Goal: Task Accomplishment & Management: Manage account settings

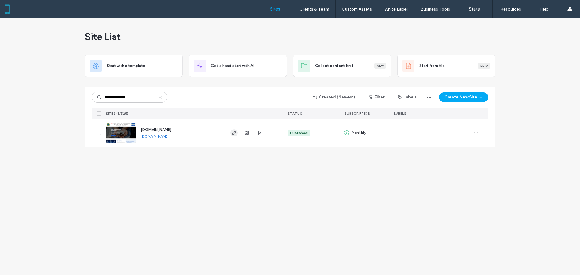
type input "**********"
click at [234, 133] on icon "button" at bounding box center [234, 132] width 5 height 5
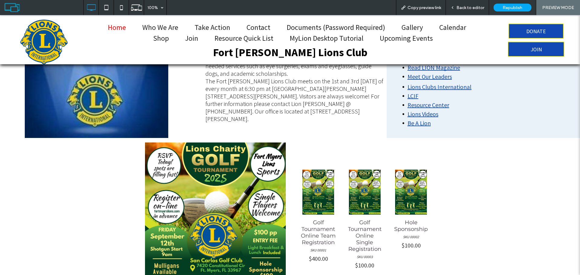
scroll to position [242, 0]
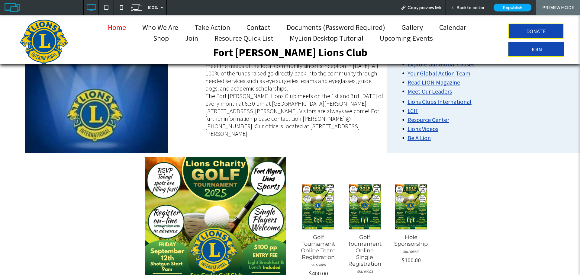
click at [470, 7] on span "Back to editor" at bounding box center [470, 7] width 28 height 5
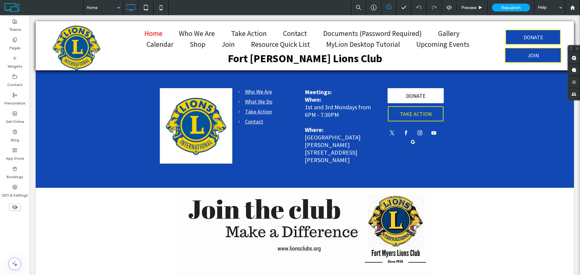
scroll to position [1638, 0]
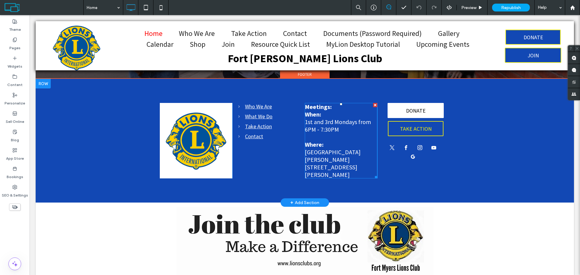
click at [344, 163] on font "13051 Bell Tower Dr, Fort Myers, FL 33907" at bounding box center [331, 170] width 53 height 15
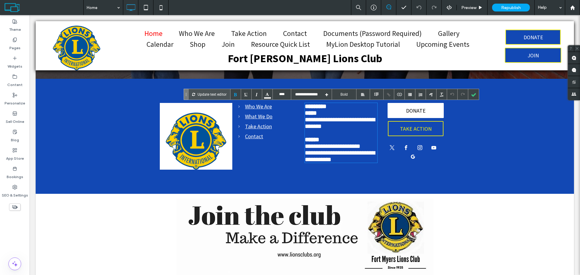
scroll to position [1764, 0]
click at [360, 149] on font "**********" at bounding box center [333, 146] width 56 height 6
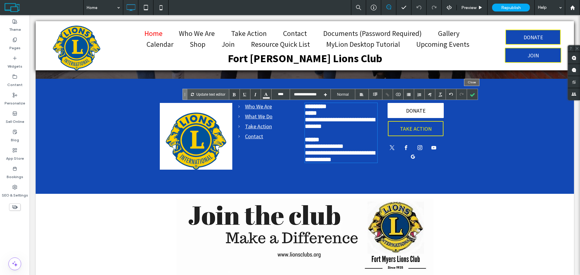
drag, startPoint x: 473, startPoint y: 93, endPoint x: 442, endPoint y: 119, distance: 40.3
click at [473, 93] on div at bounding box center [472, 94] width 11 height 11
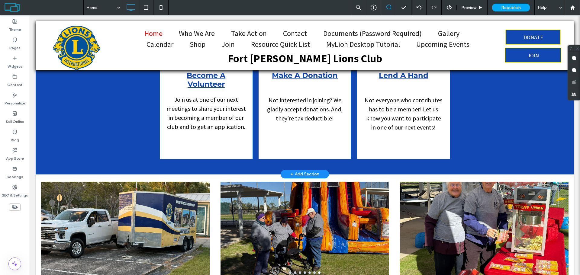
scroll to position [1160, 0]
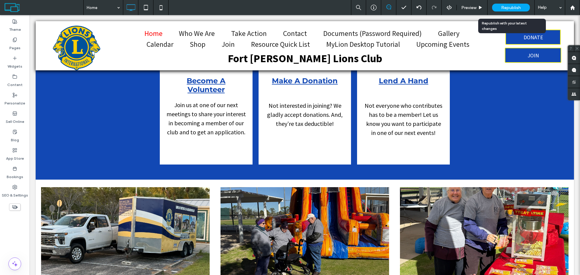
click at [513, 8] on span "Republish" at bounding box center [511, 7] width 20 height 5
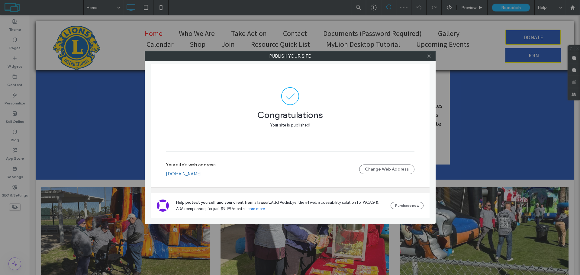
click at [430, 57] on use at bounding box center [428, 56] width 3 height 3
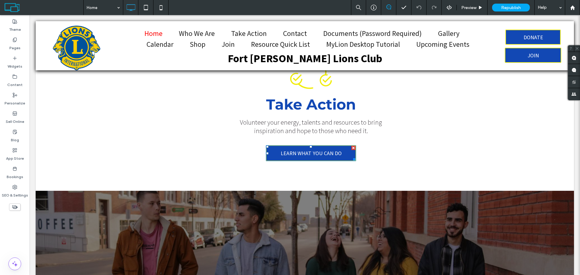
scroll to position [1402, 0]
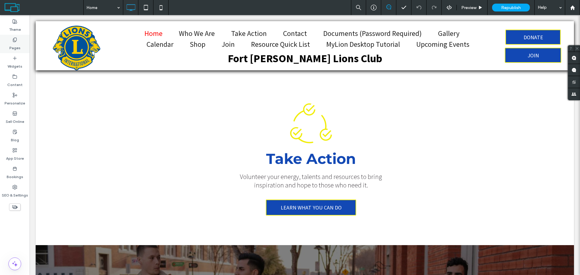
click at [17, 46] on label "Pages" at bounding box center [14, 46] width 11 height 8
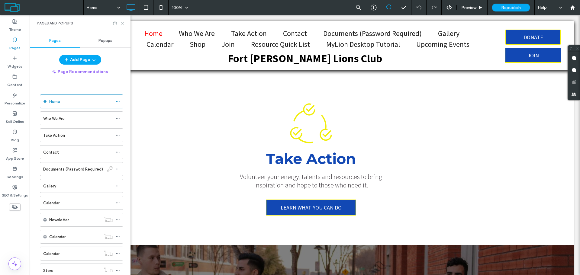
drag, startPoint x: 92, startPoint y: 7, endPoint x: 122, endPoint y: 22, distance: 33.2
click at [122, 22] on use at bounding box center [122, 23] width 2 height 2
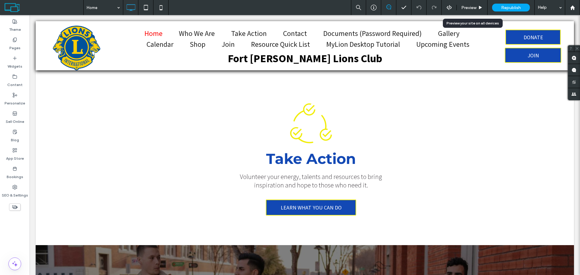
click at [473, 7] on span "Preview" at bounding box center [468, 7] width 15 height 5
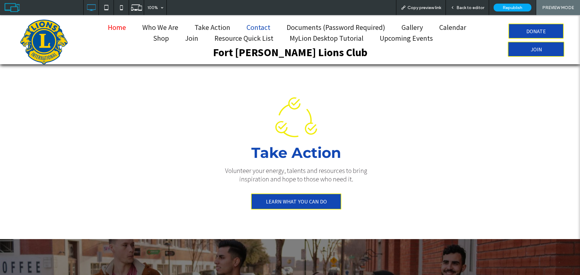
click at [255, 27] on span "Contact" at bounding box center [258, 27] width 24 height 9
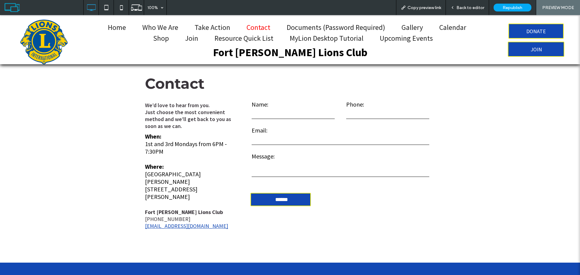
scroll to position [181, 0]
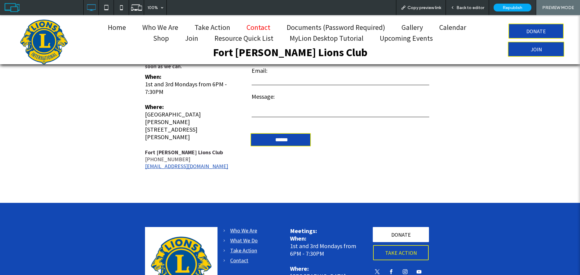
click at [463, 8] on span "Back to editor" at bounding box center [470, 7] width 28 height 5
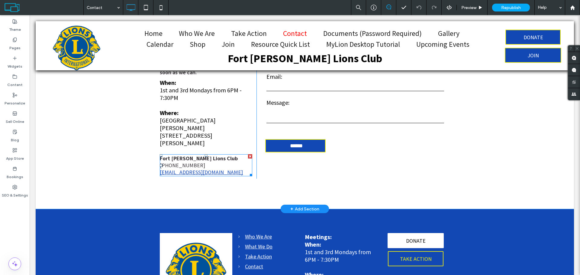
click at [224, 169] on div "fortmyerslions@gmail.com" at bounding box center [206, 172] width 92 height 7
type input "****"
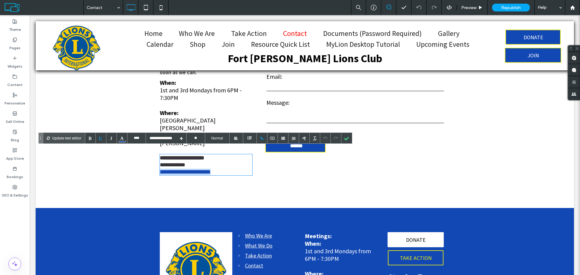
drag, startPoint x: 175, startPoint y: 175, endPoint x: 107, endPoint y: 176, distance: 67.1
click at [108, 177] on div "**********" at bounding box center [305, 99] width 538 height 220
click at [347, 138] on div at bounding box center [346, 138] width 11 height 11
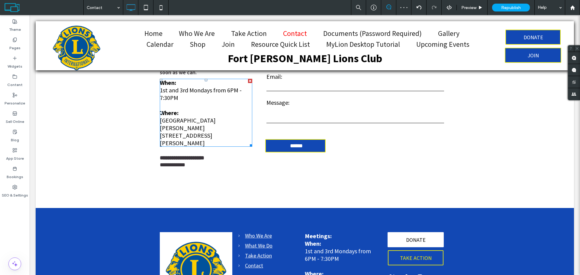
click at [209, 121] on div "Crowne Plaza Fort Myers" at bounding box center [206, 124] width 92 height 15
type input "****"
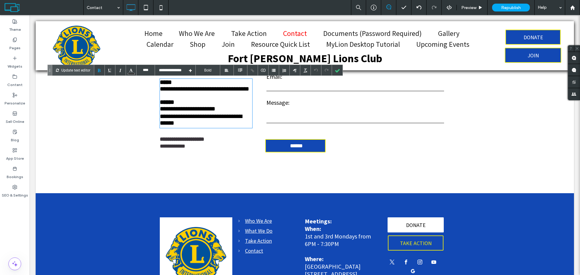
click at [220, 113] on div "**********" at bounding box center [206, 109] width 92 height 8
click at [338, 70] on div at bounding box center [337, 70] width 11 height 11
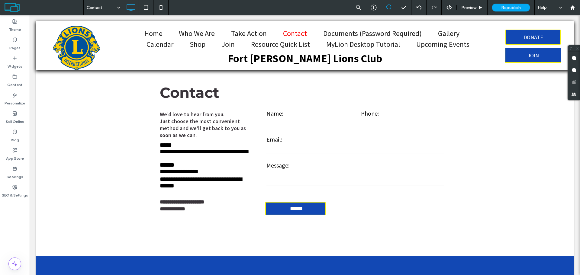
scroll to position [121, 0]
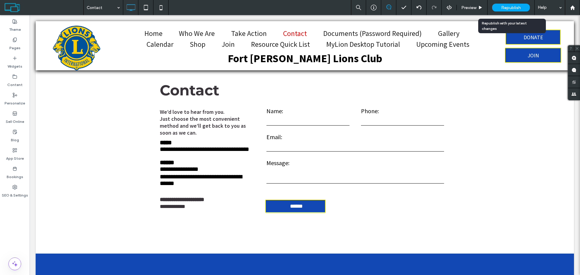
click at [511, 11] on div "Republish" at bounding box center [511, 8] width 38 height 8
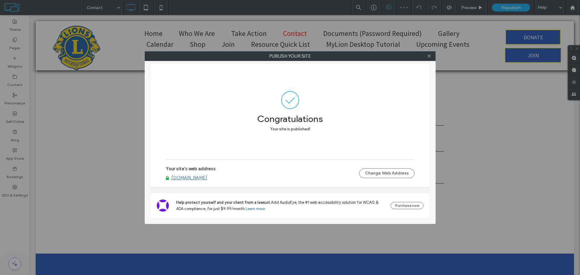
click at [431, 56] on div at bounding box center [429, 56] width 9 height 9
click at [428, 56] on icon at bounding box center [429, 56] width 5 height 5
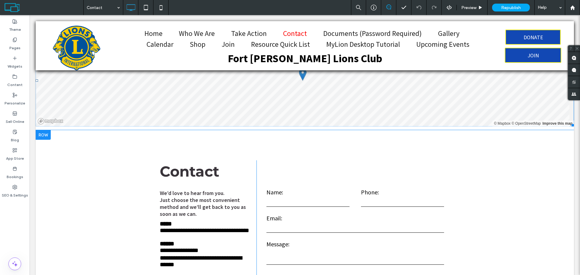
scroll to position [30, 0]
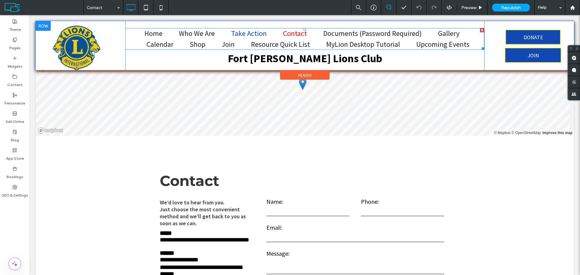
click at [258, 34] on span "Take Action" at bounding box center [249, 33] width 36 height 9
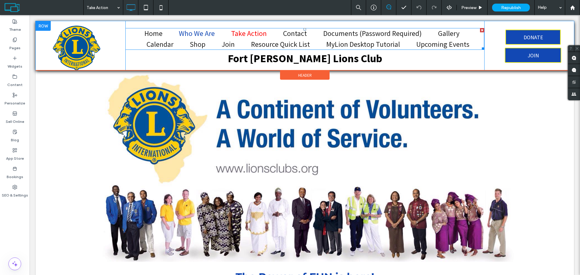
click at [205, 34] on span "Who We Are" at bounding box center [197, 33] width 36 height 9
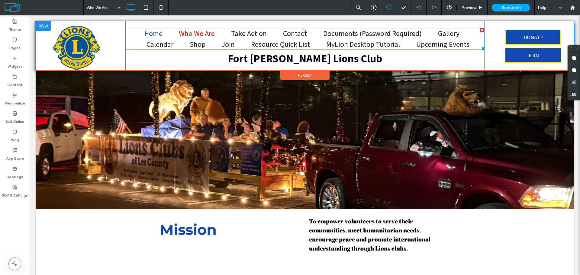
click at [157, 34] on span "Home" at bounding box center [153, 33] width 18 height 9
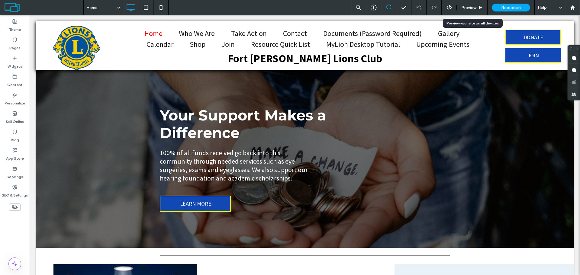
click at [469, 8] on span "Preview" at bounding box center [468, 7] width 15 height 5
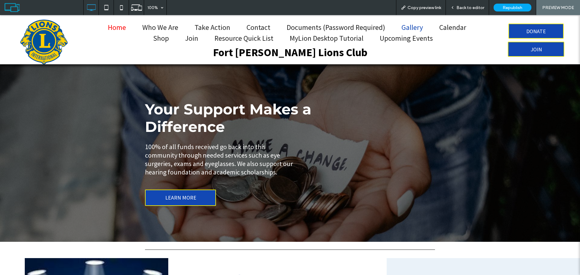
click at [414, 28] on span "Gallery" at bounding box center [411, 27] width 21 height 9
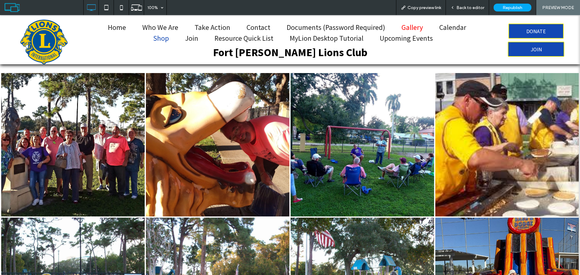
click at [162, 39] on span "Shop" at bounding box center [161, 38] width 16 height 9
click at [105, 45] on p "Fort Myers Lions Club" at bounding box center [290, 52] width 386 height 16
click at [469, 8] on span "Back to editor" at bounding box center [470, 7] width 28 height 5
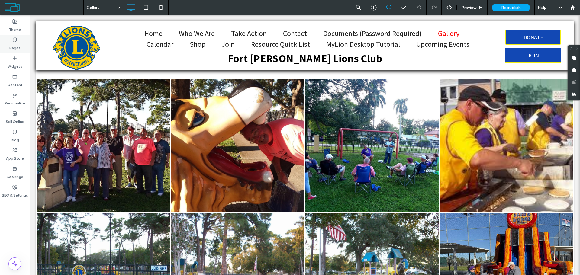
click at [15, 43] on label "Pages" at bounding box center [14, 46] width 11 height 8
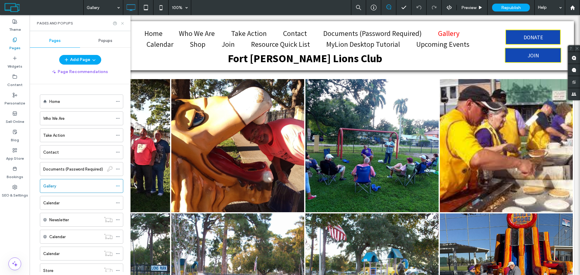
click at [123, 23] on icon at bounding box center [122, 23] width 5 height 5
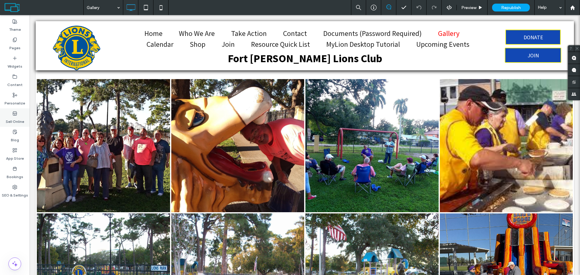
click at [15, 115] on use at bounding box center [15, 113] width 4 height 4
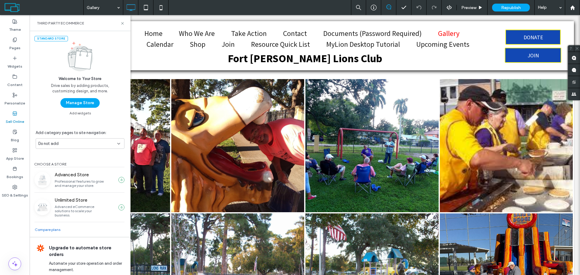
click at [84, 104] on button "Manage Store" at bounding box center [79, 103] width 39 height 10
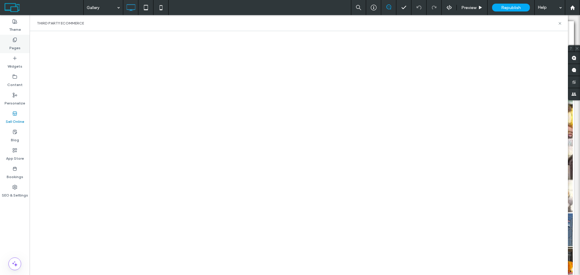
click at [16, 45] on label "Pages" at bounding box center [14, 46] width 11 height 8
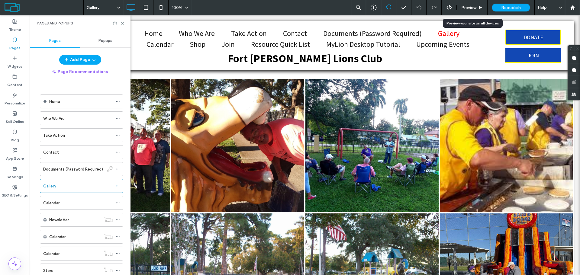
click at [474, 9] on span "Preview" at bounding box center [468, 7] width 15 height 5
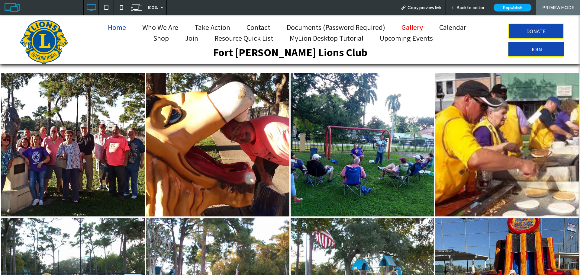
click at [111, 28] on span "Home" at bounding box center [117, 27] width 18 height 9
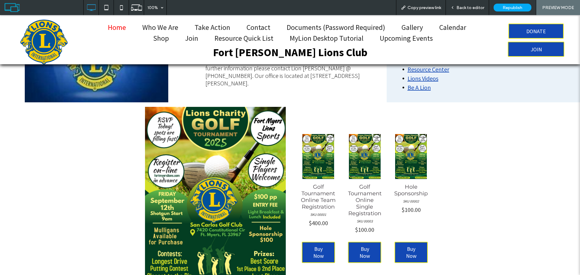
scroll to position [302, 0]
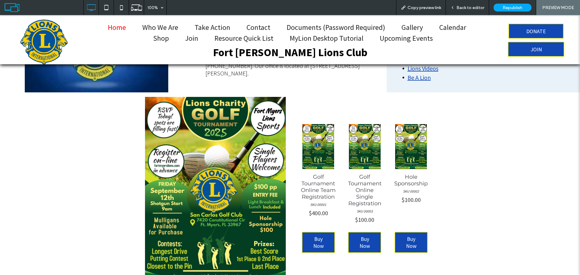
click at [464, 7] on span "Back to editor" at bounding box center [470, 7] width 28 height 5
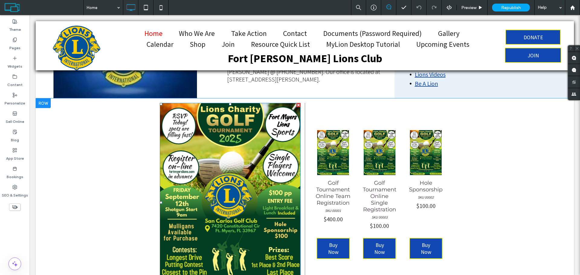
click at [296, 106] on div at bounding box center [298, 105] width 4 height 4
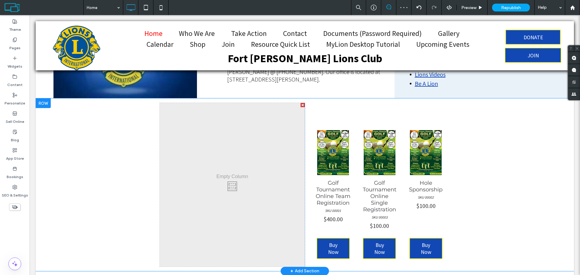
click at [300, 104] on div at bounding box center [302, 105] width 4 height 4
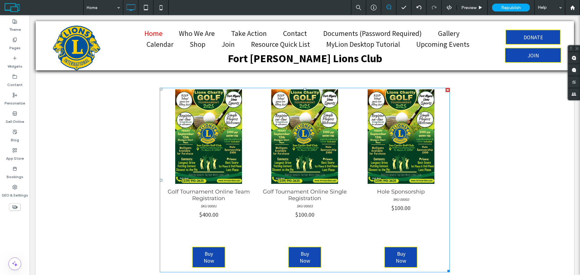
scroll to position [332, 0]
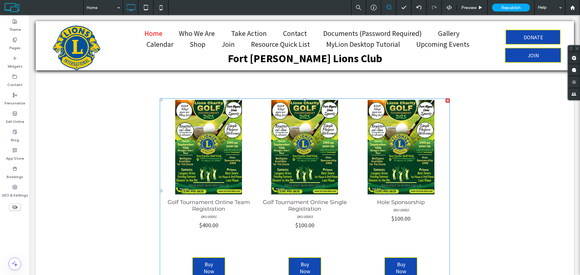
click at [445, 100] on div at bounding box center [447, 100] width 4 height 4
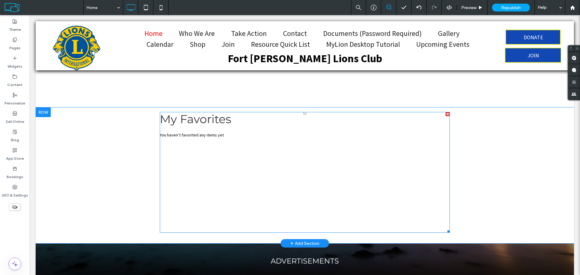
click at [446, 114] on div at bounding box center [447, 114] width 4 height 4
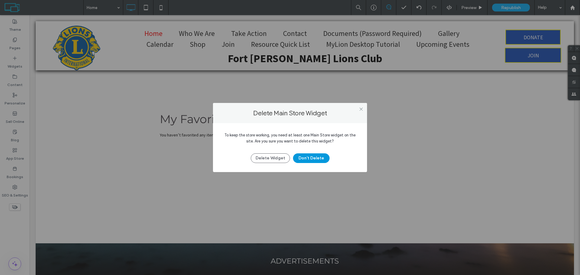
click at [304, 160] on button "Don't Delete" at bounding box center [311, 158] width 37 height 10
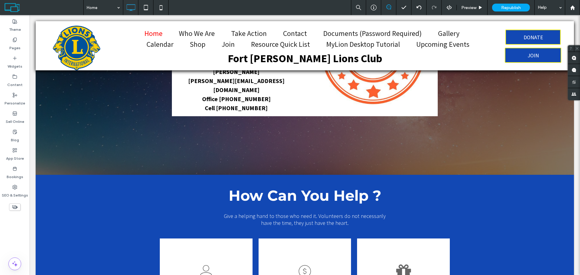
scroll to position [926, 0]
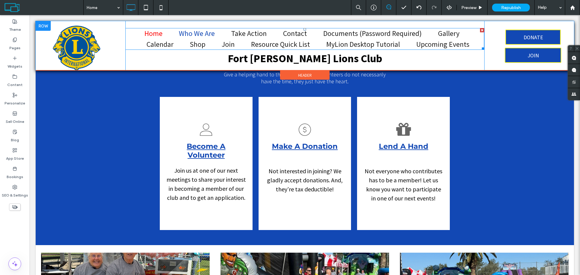
click at [189, 35] on span "Who We Are" at bounding box center [197, 33] width 36 height 9
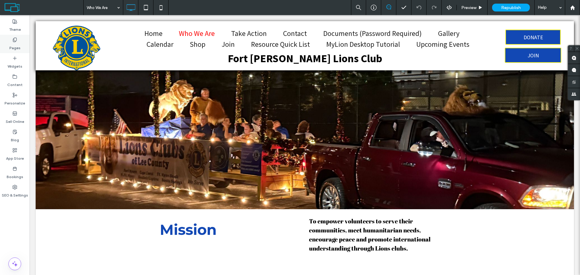
click at [19, 45] on label "Pages" at bounding box center [14, 46] width 11 height 8
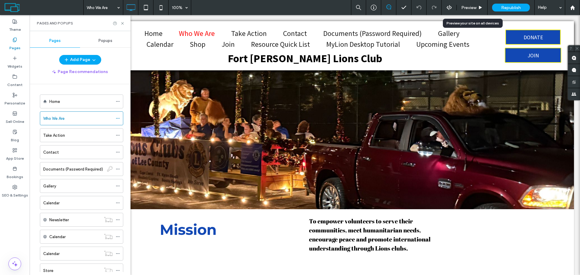
click at [466, 10] on span "Preview" at bounding box center [468, 7] width 15 height 5
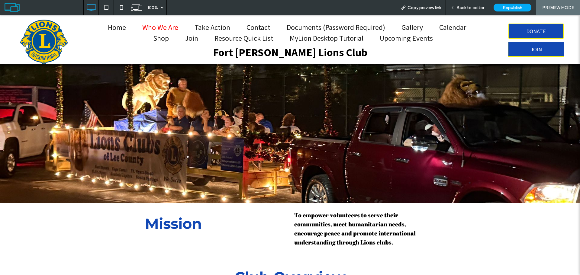
click at [472, 8] on span "Back to editor" at bounding box center [470, 7] width 28 height 5
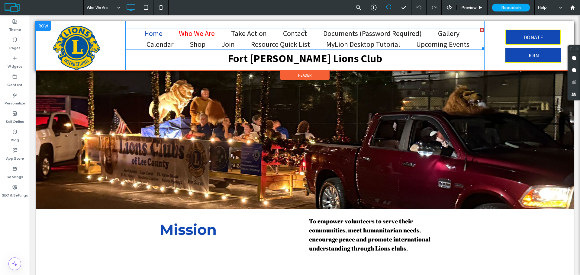
click at [152, 34] on span "Home" at bounding box center [153, 33] width 18 height 9
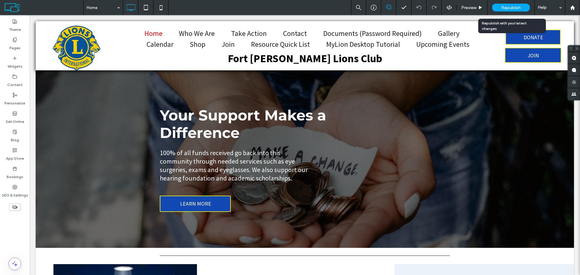
click at [514, 8] on span "Republish" at bounding box center [511, 7] width 20 height 5
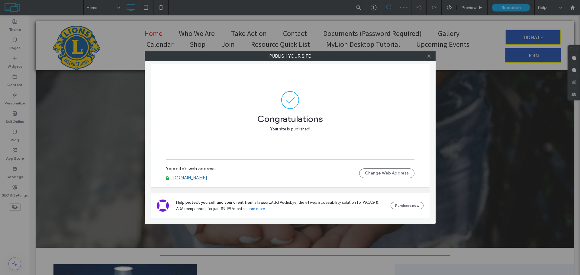
click at [429, 56] on icon at bounding box center [429, 56] width 5 height 5
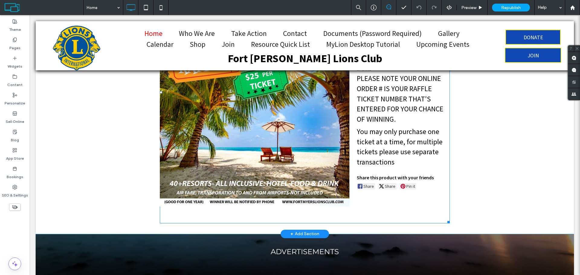
scroll to position [423, 0]
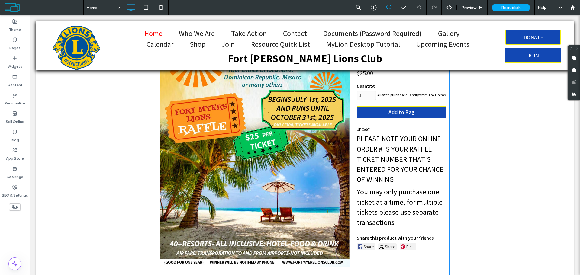
click at [399, 113] on span at bounding box center [305, 152] width 290 height 262
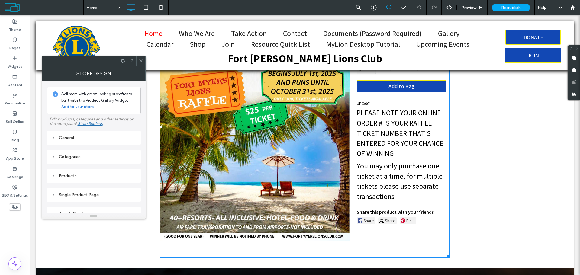
scroll to position [393, 0]
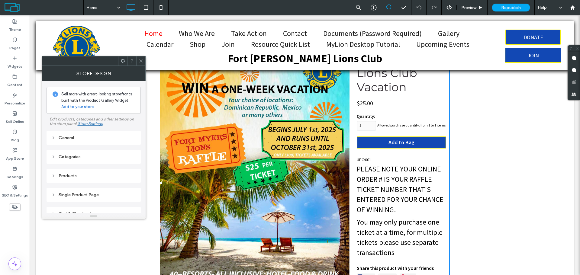
drag, startPoint x: 143, startPoint y: 59, endPoint x: 162, endPoint y: 37, distance: 29.1
click at [143, 59] on icon at bounding box center [141, 61] width 5 height 5
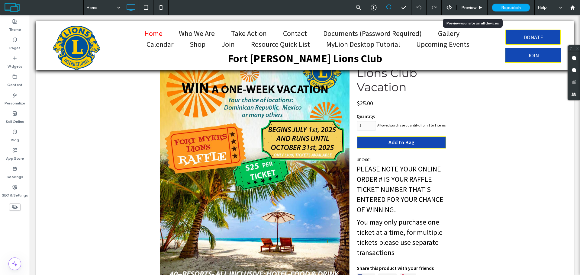
click at [470, 6] on span "Preview" at bounding box center [468, 7] width 15 height 5
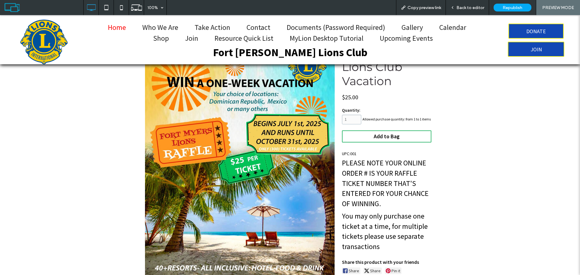
click at [393, 133] on span "Add to Bag" at bounding box center [386, 136] width 26 height 7
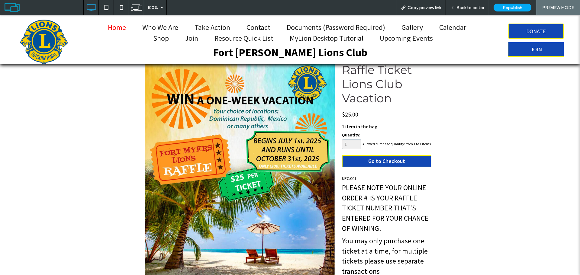
scroll to position [332, 0]
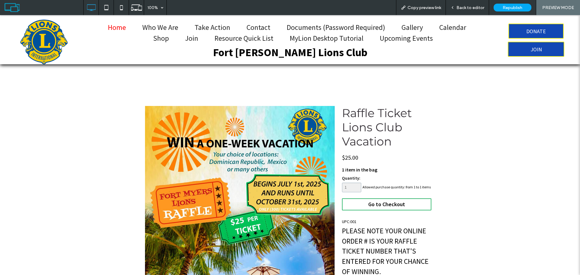
click at [381, 201] on span "Go to Checkout" at bounding box center [386, 204] width 37 height 7
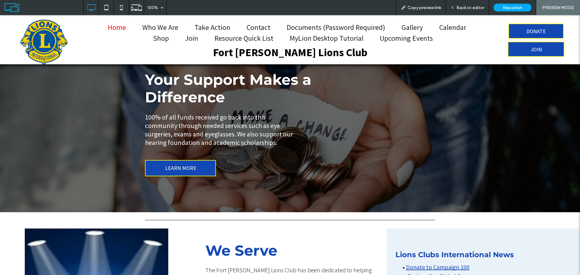
scroll to position [0, 0]
